Goal: Task Accomplishment & Management: Manage account settings

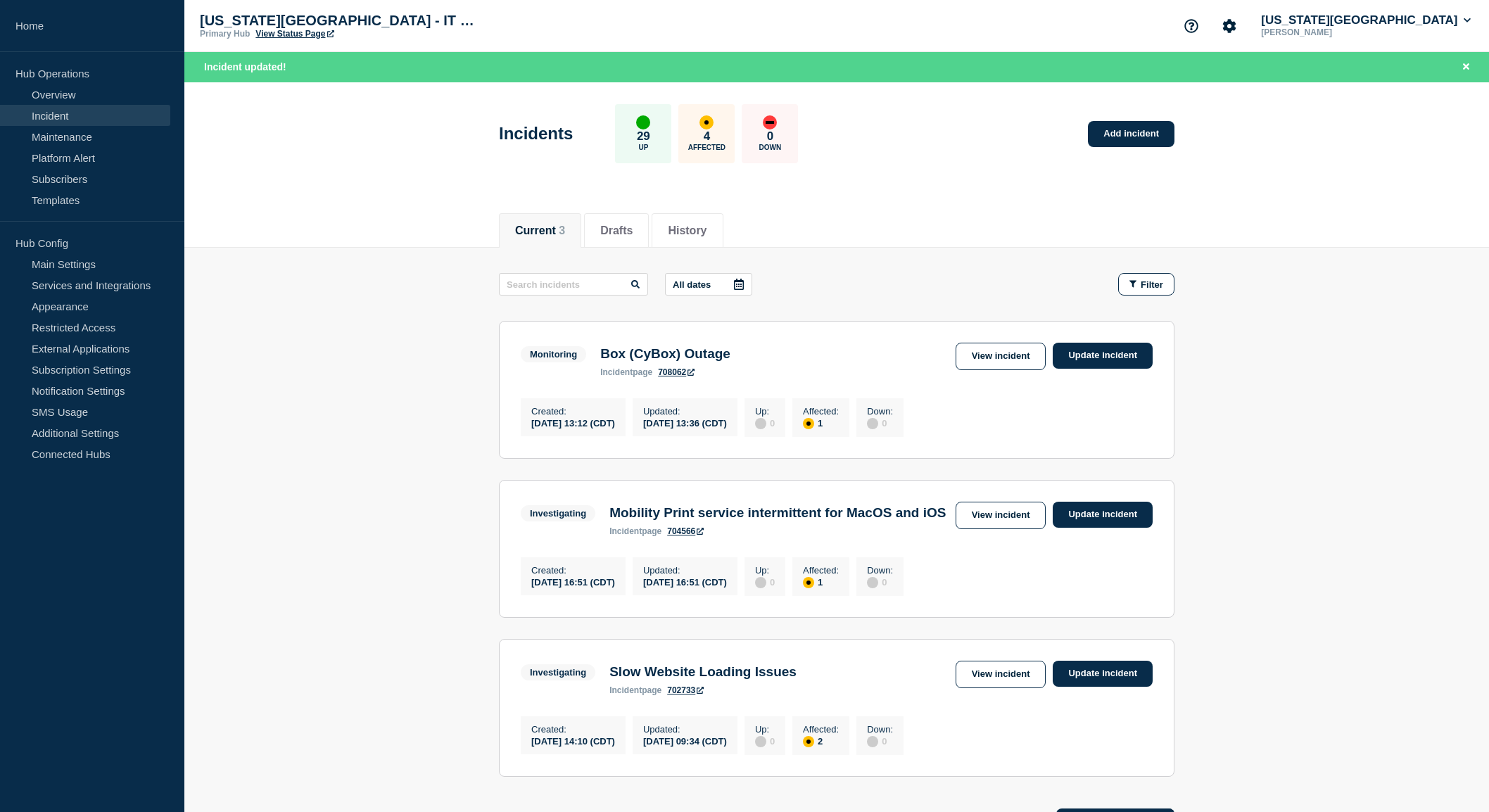
click at [355, 631] on main "All dates Filter Monitoring 1 Affected Box (CyBox) Outage Created [DATE] 13:12 …" at bounding box center [837, 523] width 1305 height 551
click at [321, 500] on main "All dates Filter Monitoring 1 Affected Box (CyBox) Outage Created [DATE] 13:12 …" at bounding box center [837, 523] width 1305 height 551
click at [1092, 359] on link "Update incident" at bounding box center [1102, 356] width 100 height 26
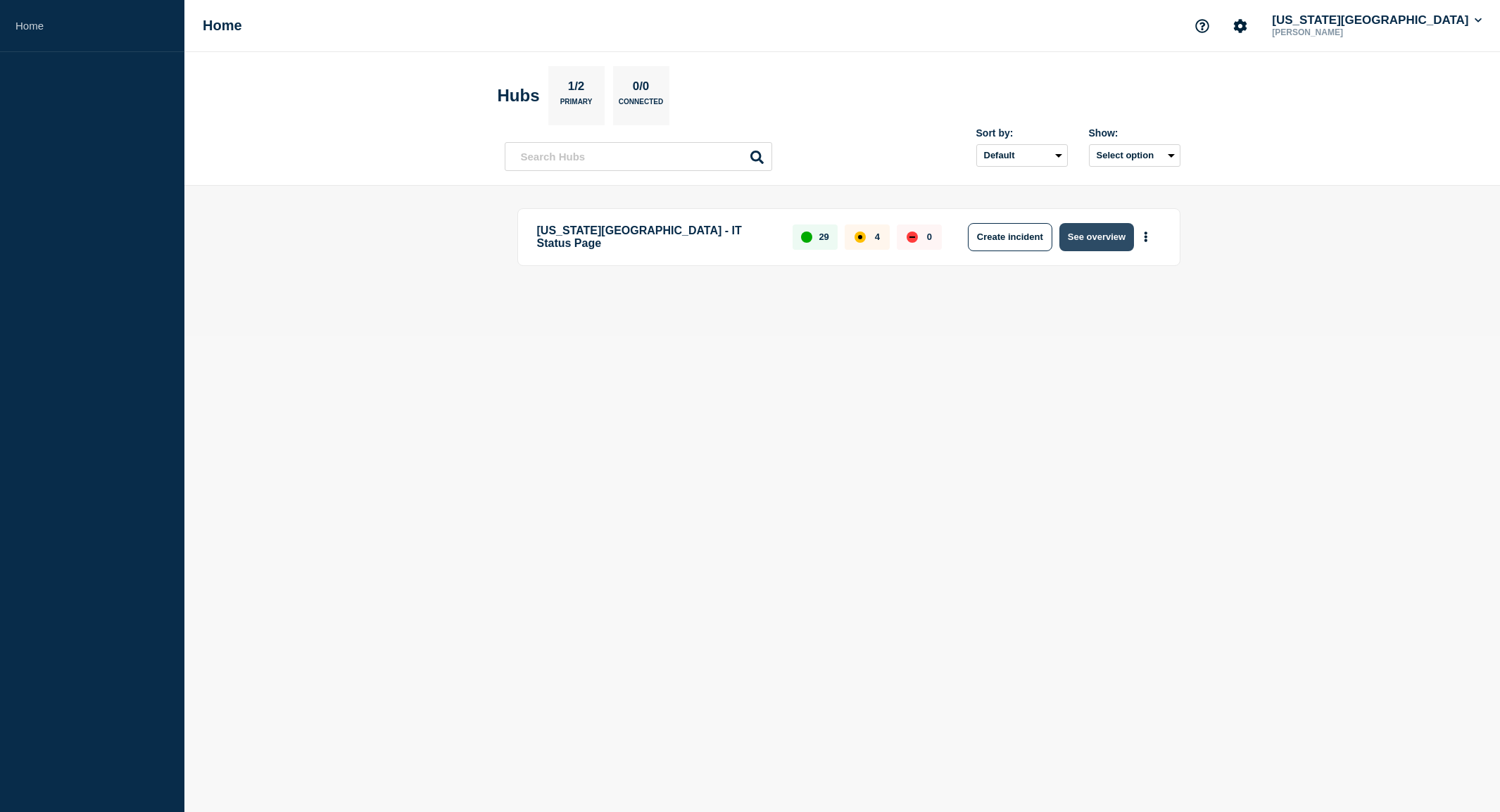
click at [1101, 241] on button "See overview" at bounding box center [1097, 237] width 74 height 28
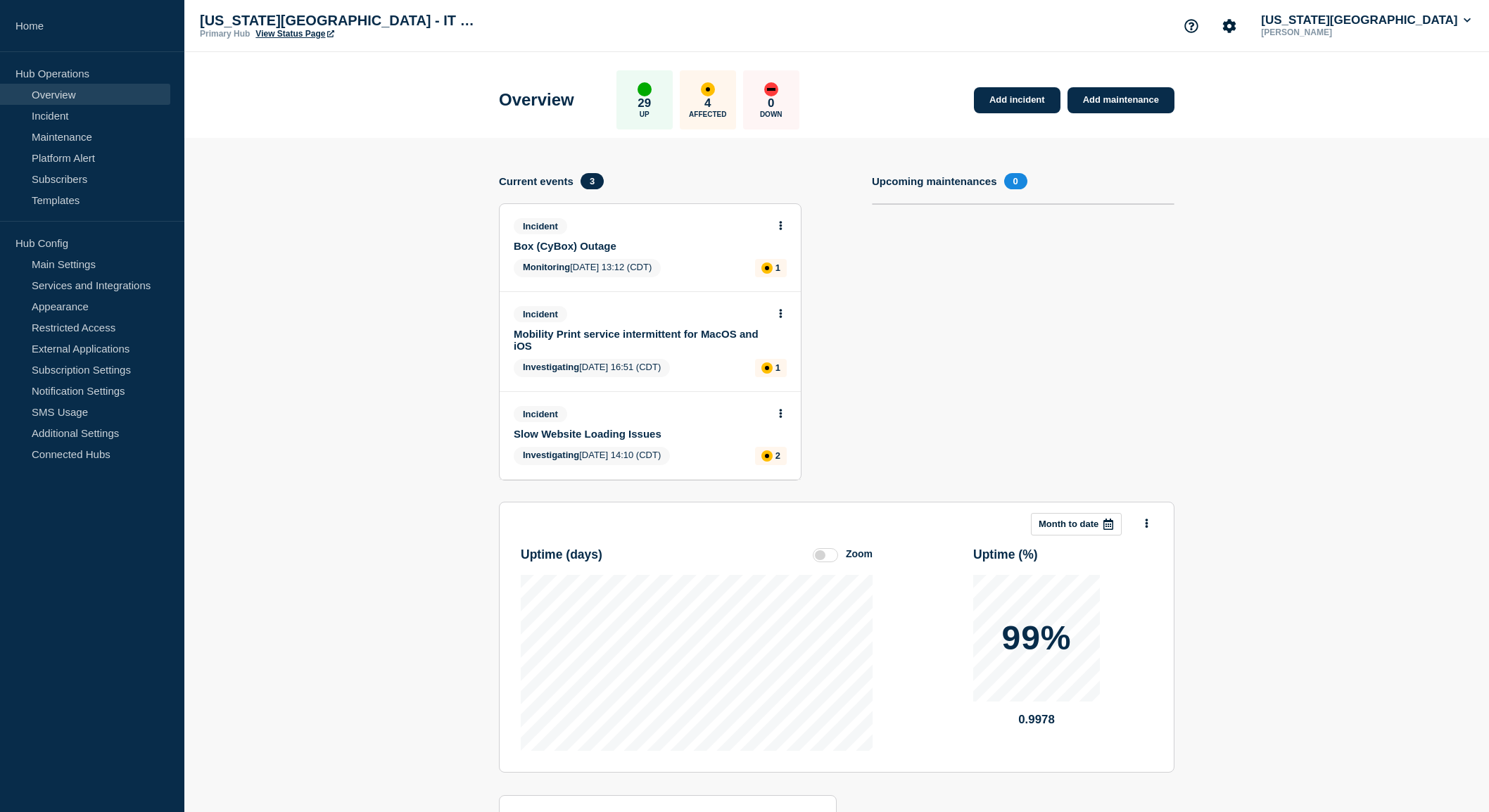
click at [778, 227] on button at bounding box center [781, 226] width 12 height 12
click at [789, 281] on link "Update incident" at bounding box center [781, 278] width 68 height 12
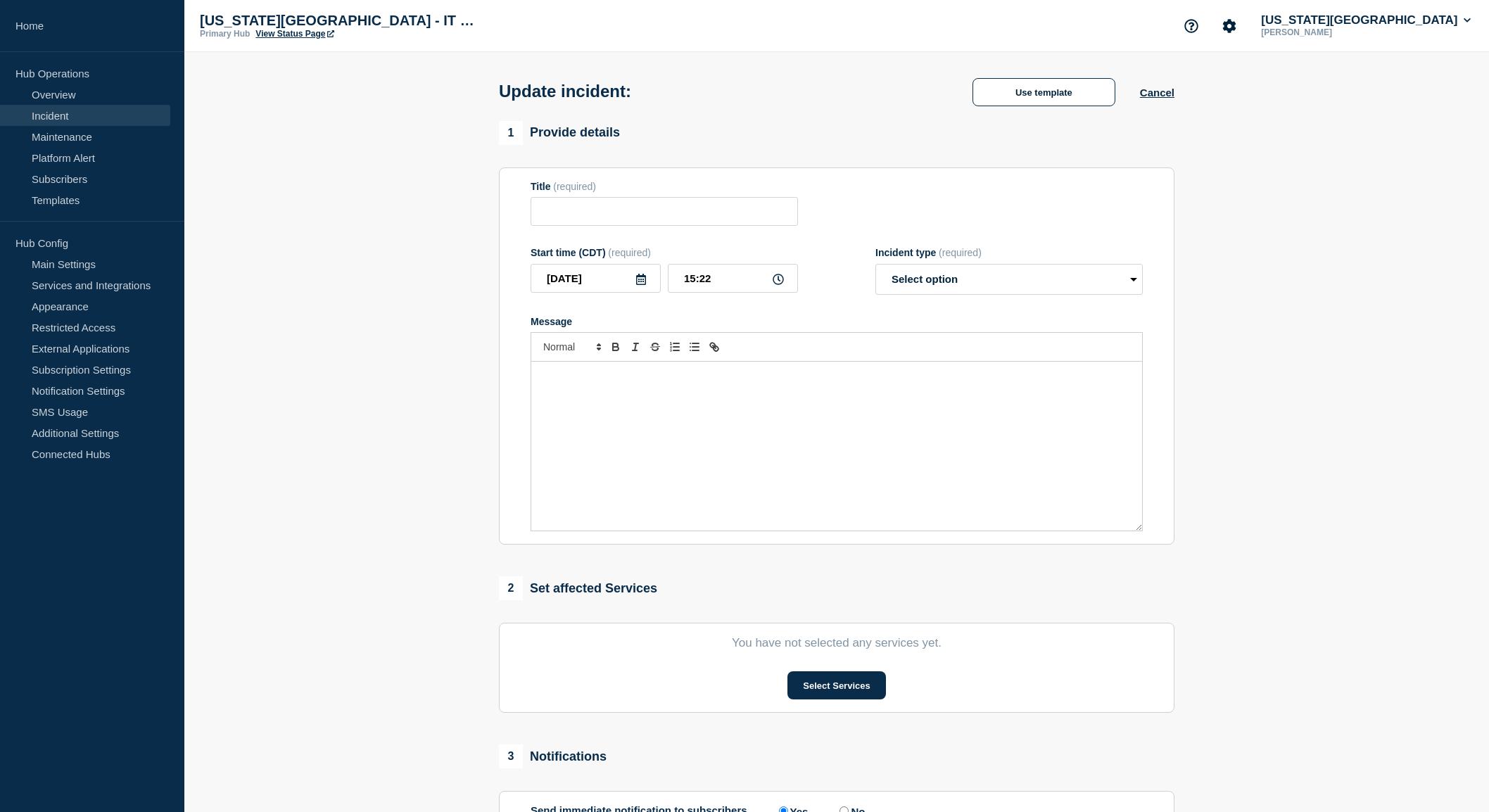
type input "Box (CyBox) Outage"
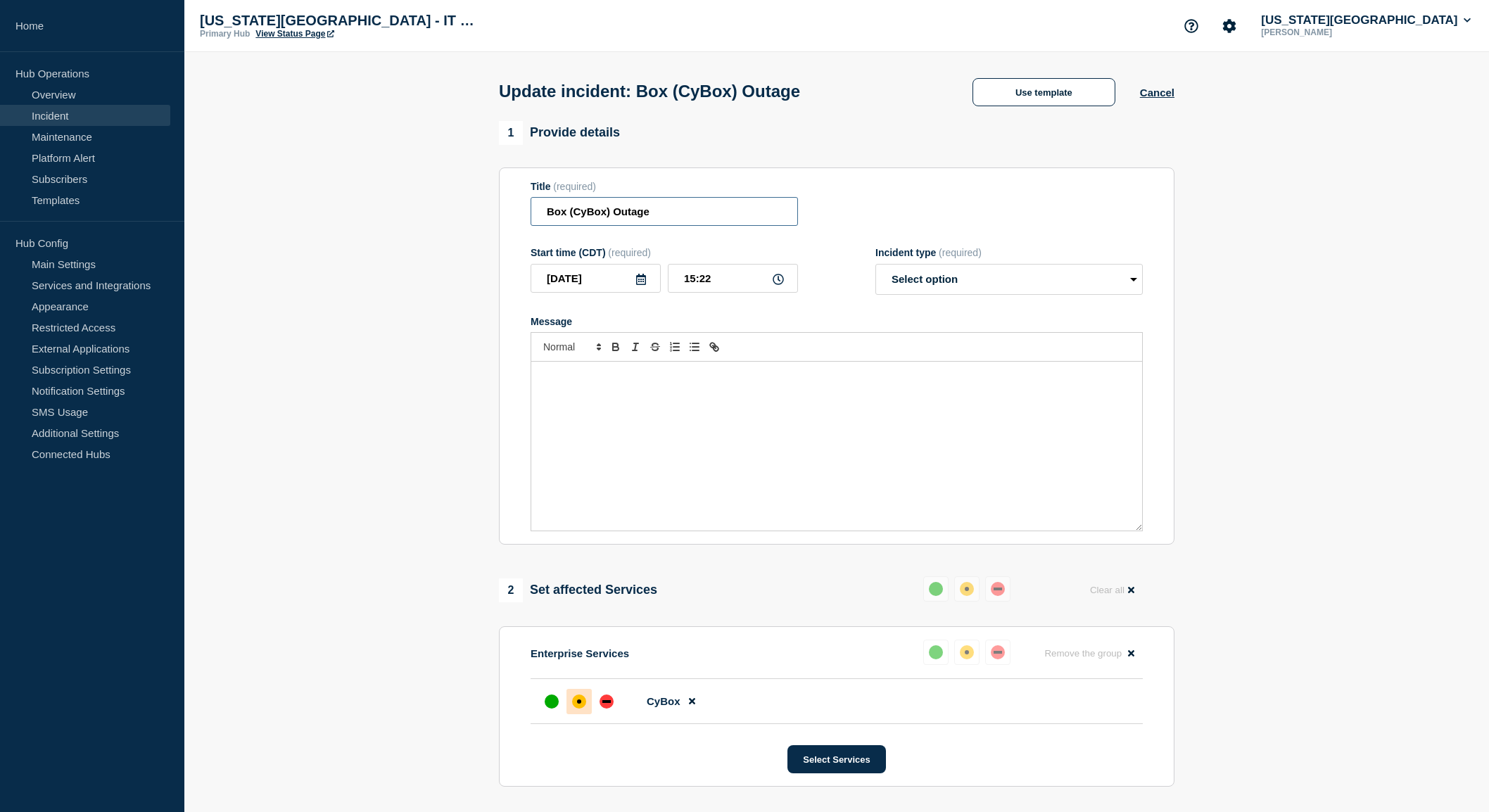
click at [592, 211] on input "Box (CyBox) Outage" at bounding box center [665, 211] width 267 height 29
click at [967, 289] on select "Select option Investigating Identified Monitoring Resolved" at bounding box center [1009, 279] width 267 height 31
select select "resolved"
click at [876, 267] on select "Select option Investigating Identified Monitoring Resolved" at bounding box center [1009, 279] width 267 height 31
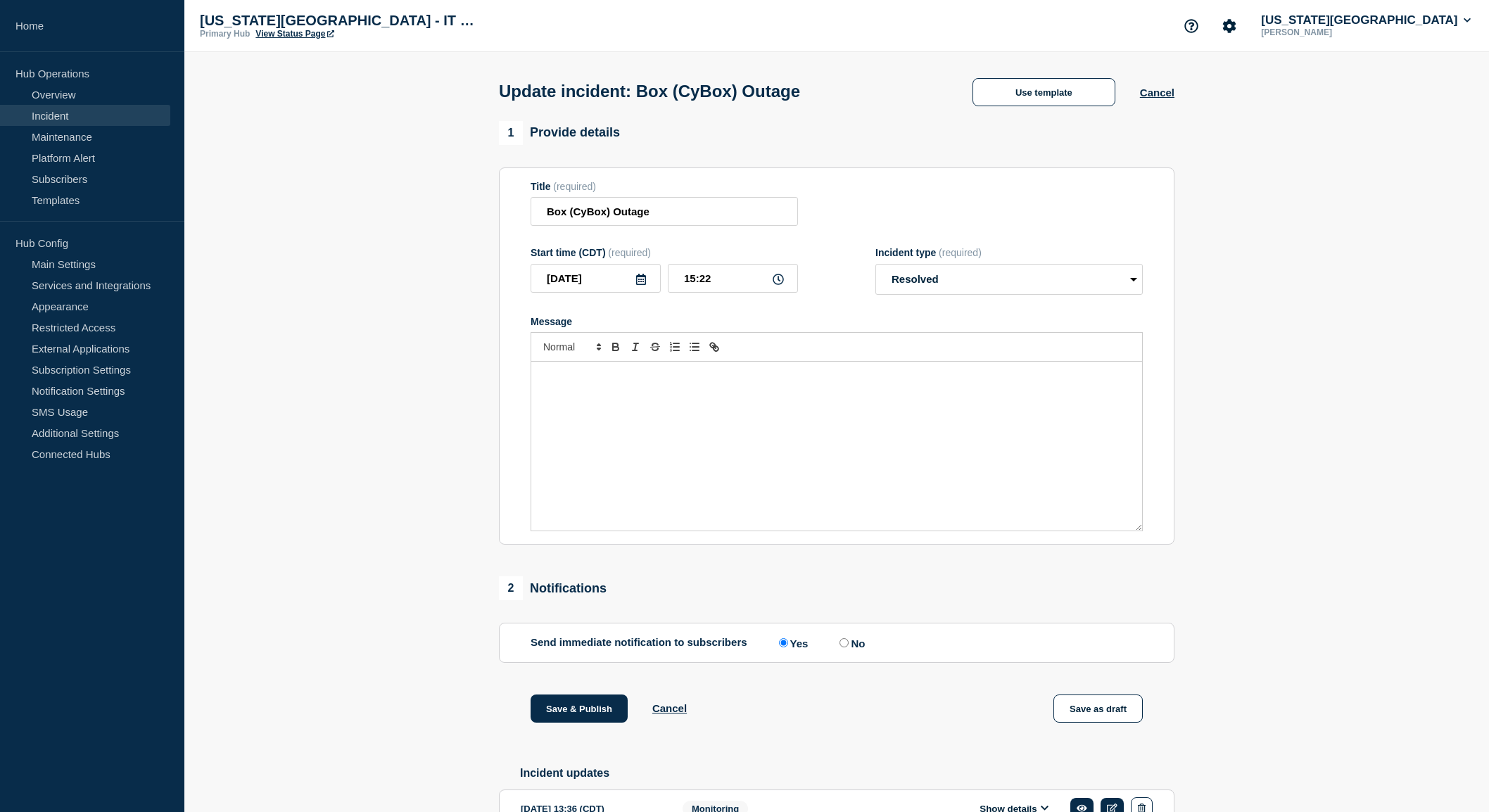
click at [784, 406] on div "Message" at bounding box center [837, 446] width 611 height 169
drag, startPoint x: 578, startPoint y: 383, endPoint x: 1038, endPoint y: 399, distance: 460.3
click at [1038, 399] on div "Box has identified the issue and is implementing a fix. We will leave this open…" at bounding box center [837, 446] width 611 height 169
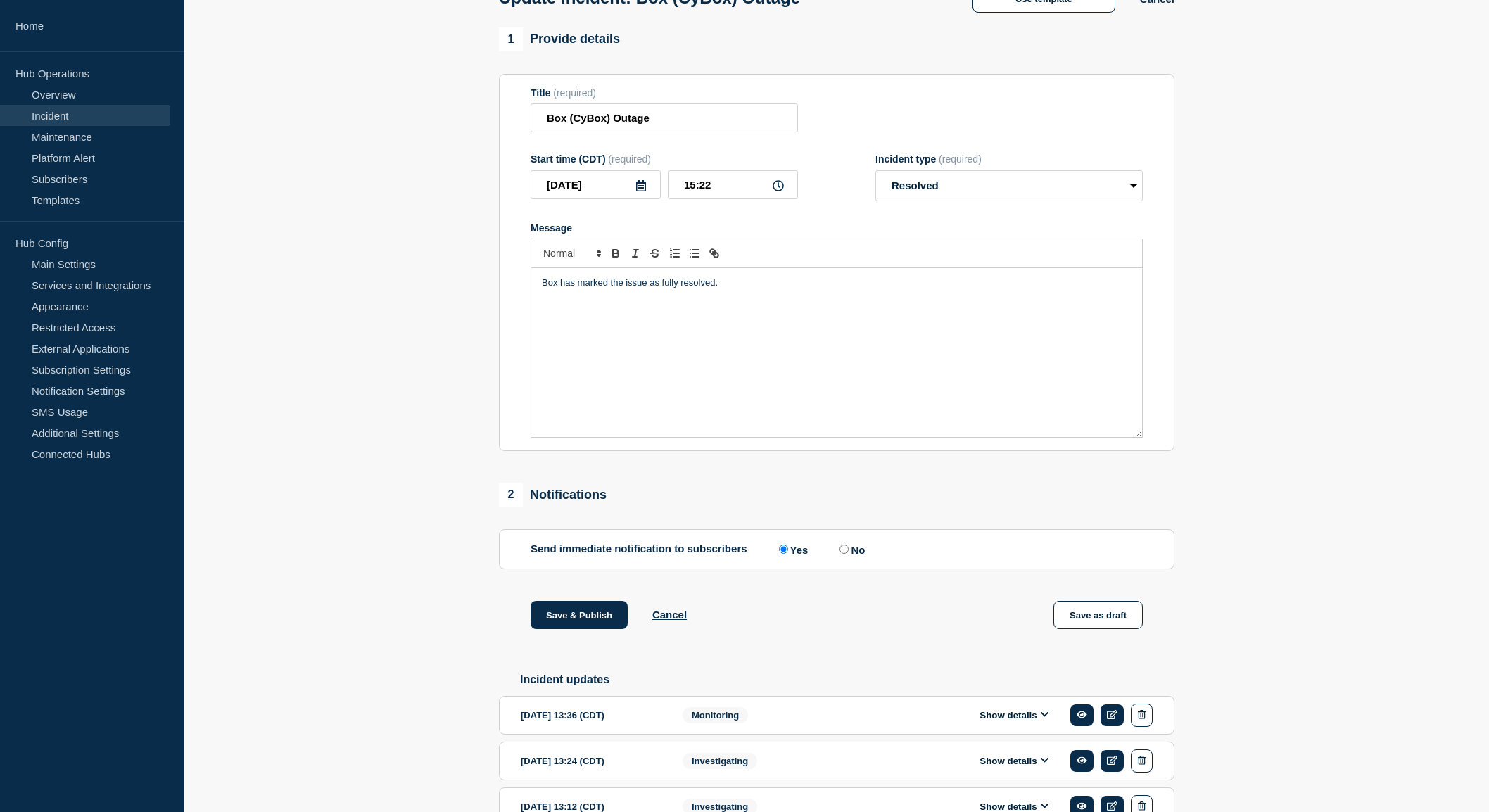
scroll to position [181, 0]
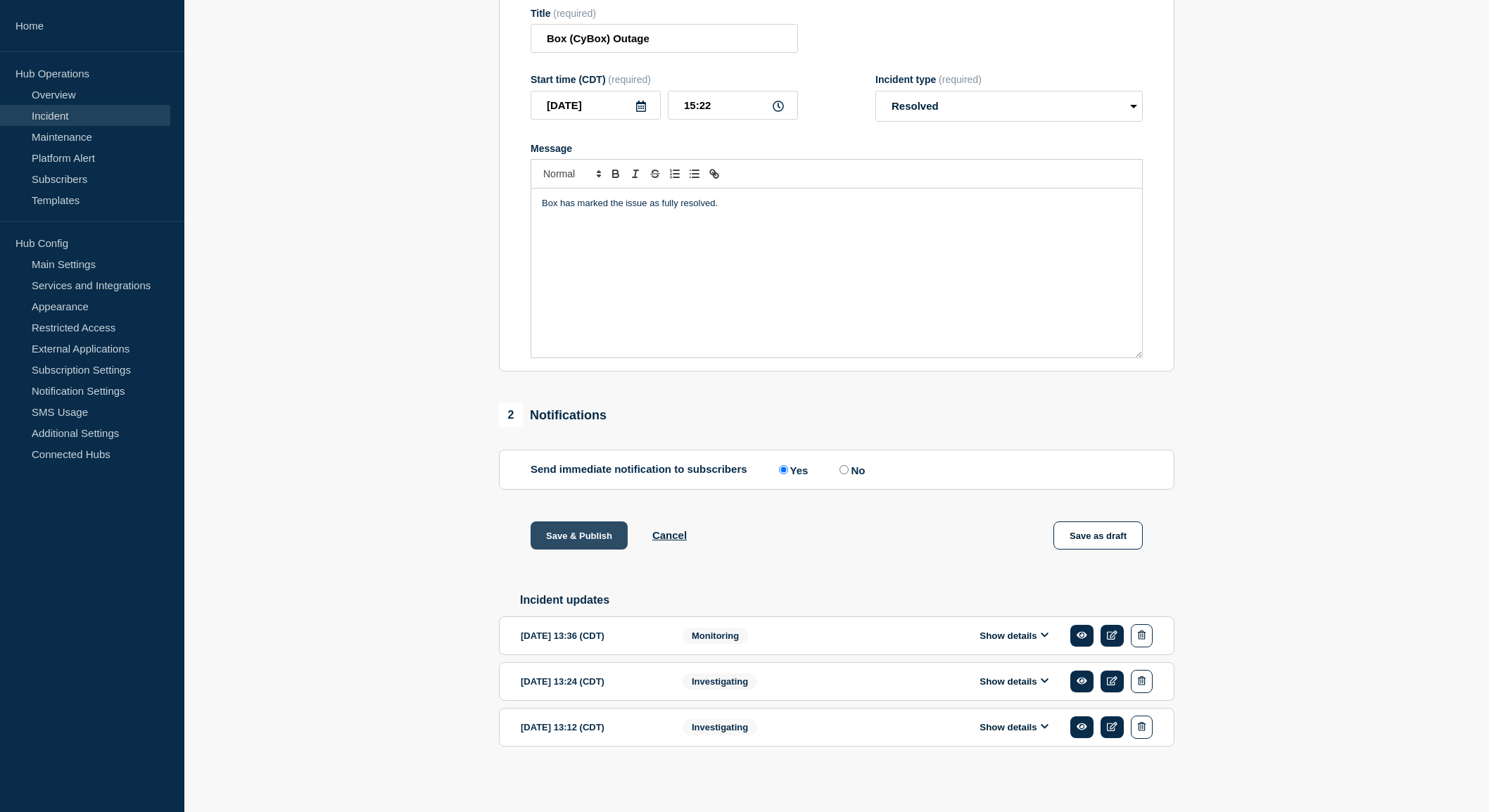
click at [591, 531] on button "Save & Publish" at bounding box center [580, 536] width 97 height 28
